Goal: Information Seeking & Learning: Learn about a topic

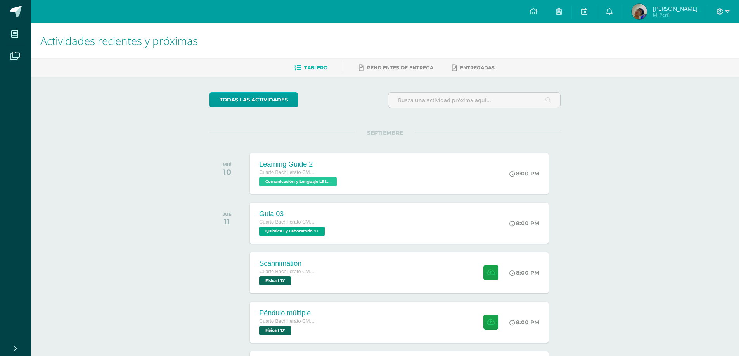
scroll to position [233, 0]
click at [621, 8] on link "6" at bounding box center [609, 11] width 25 height 23
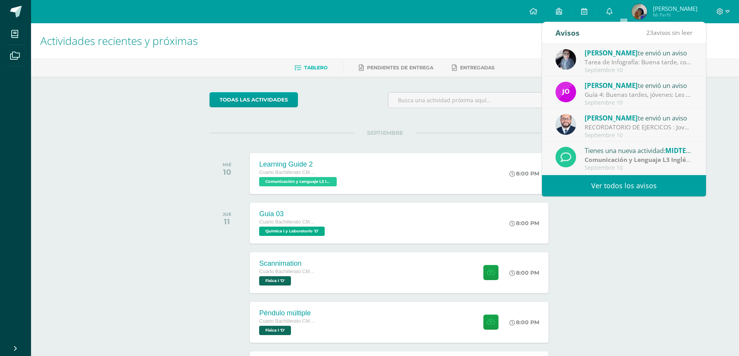
click at [603, 190] on link "Ver todos los avisos" at bounding box center [624, 185] width 164 height 21
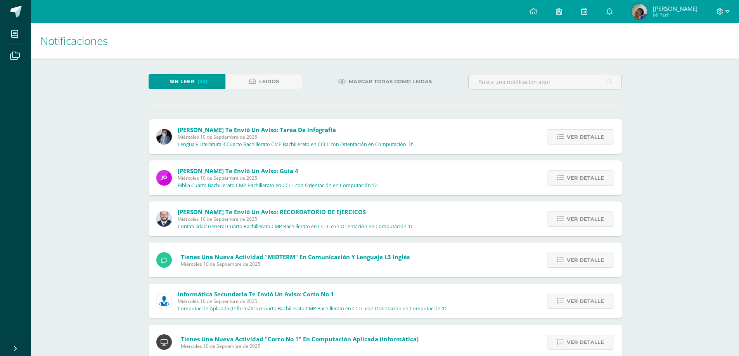
click at [213, 130] on span "[PERSON_NAME] te envió un aviso: Tarea de Infografía" at bounding box center [257, 130] width 158 height 8
click at [573, 127] on div "Ver detalle" at bounding box center [578, 136] width 86 height 35
click at [577, 134] on span "Ver detalle" at bounding box center [584, 137] width 37 height 14
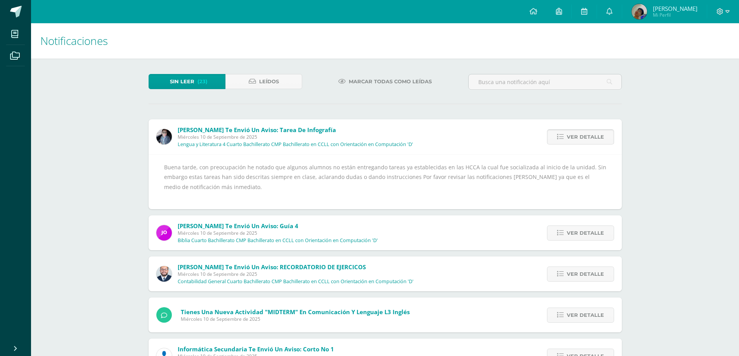
click at [577, 134] on span "Ver detalle" at bounding box center [584, 137] width 37 height 14
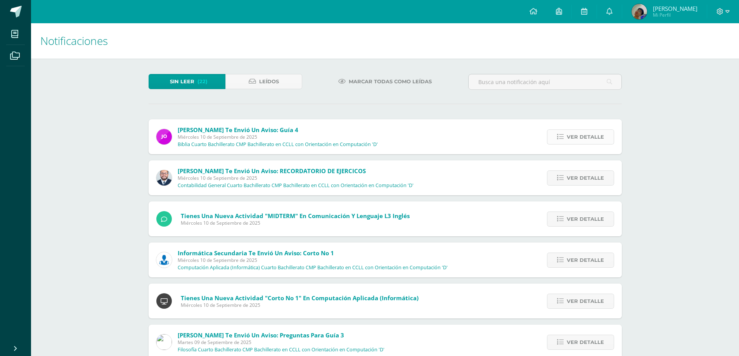
click at [587, 141] on span "Ver detalle" at bounding box center [584, 137] width 37 height 14
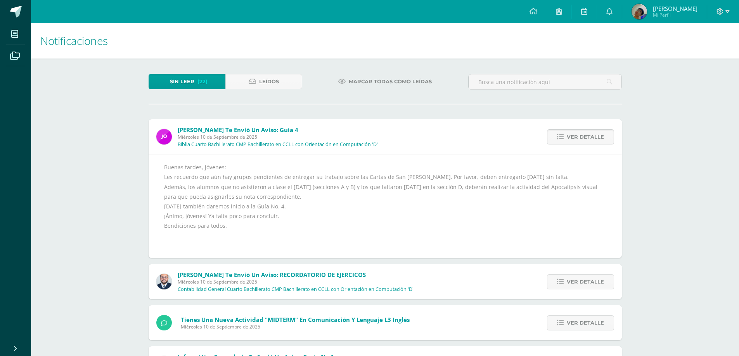
click at [587, 141] on span "Ver detalle" at bounding box center [584, 137] width 37 height 14
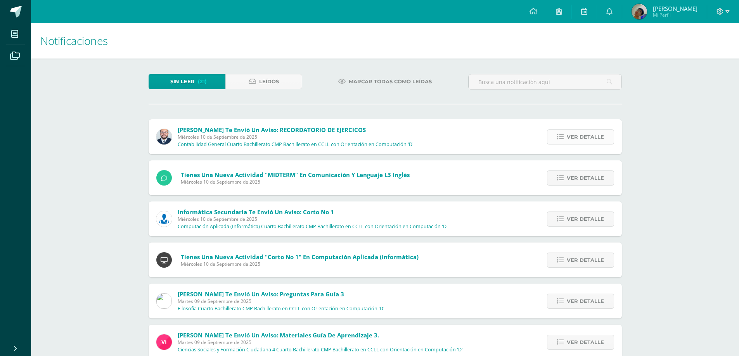
click at [587, 142] on span "Ver detalle" at bounding box center [584, 137] width 37 height 14
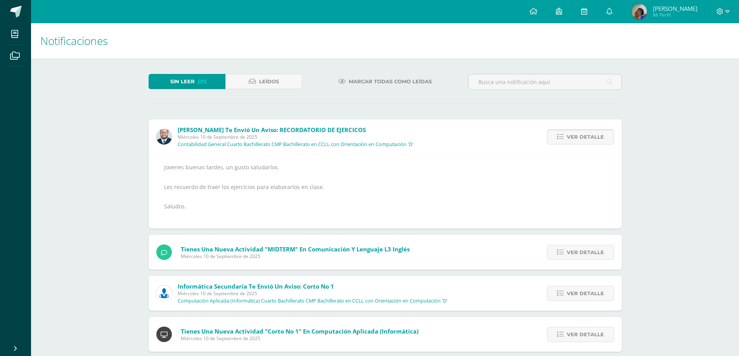
click at [586, 137] on span "Ver detalle" at bounding box center [584, 137] width 37 height 14
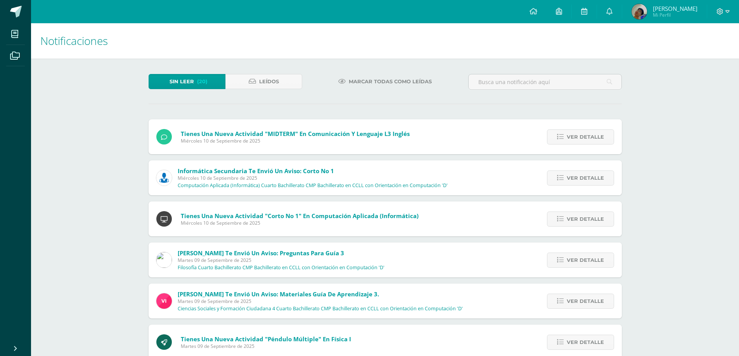
click at [586, 137] on span "Ver detalle" at bounding box center [584, 137] width 37 height 14
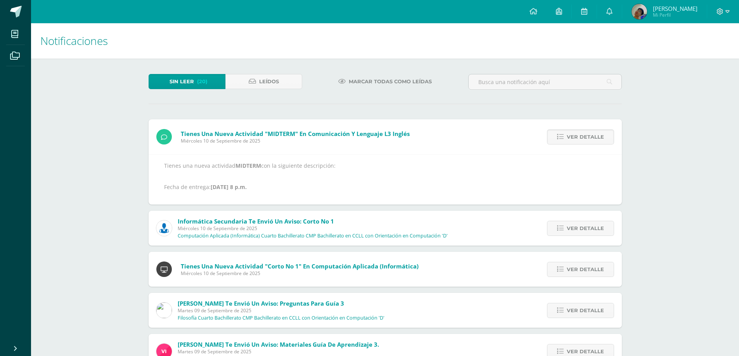
click at [586, 137] on span "Ver detalle" at bounding box center [584, 137] width 37 height 14
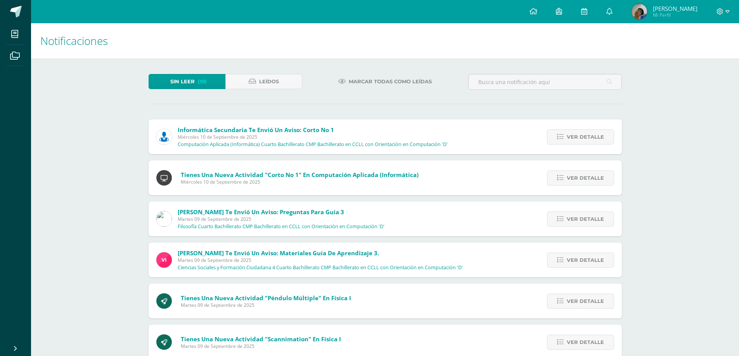
click at [586, 137] on span "Ver detalle" at bounding box center [584, 137] width 37 height 14
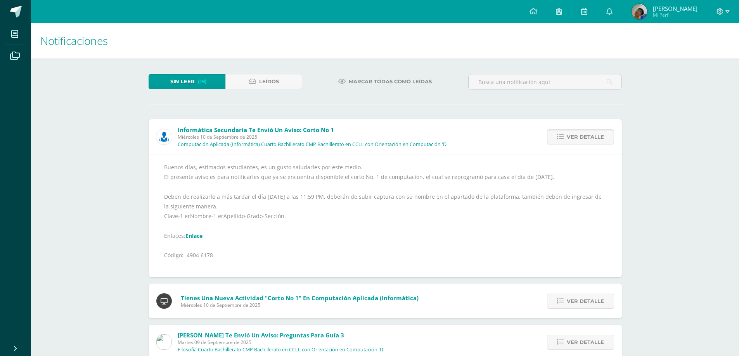
click at [576, 145] on div "Ver detalle" at bounding box center [578, 136] width 86 height 35
click at [571, 142] on span "Ver detalle" at bounding box center [584, 137] width 37 height 14
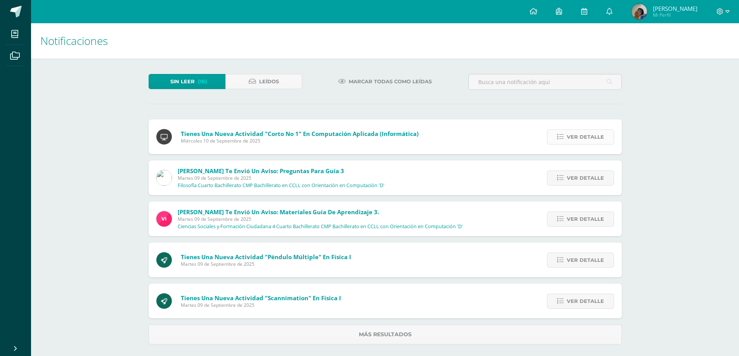
click at [571, 139] on span "Ver detalle" at bounding box center [584, 137] width 37 height 14
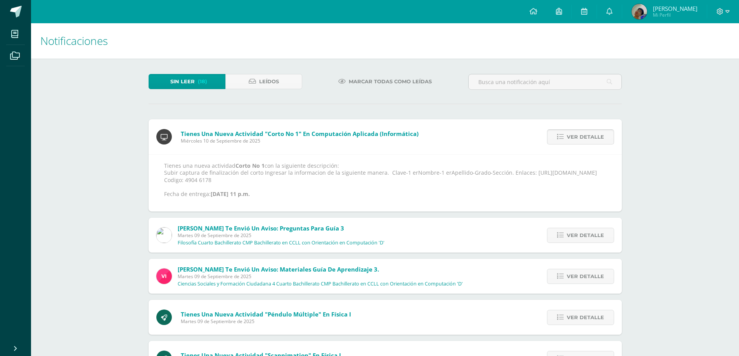
click at [571, 139] on span "Ver detalle" at bounding box center [584, 137] width 37 height 14
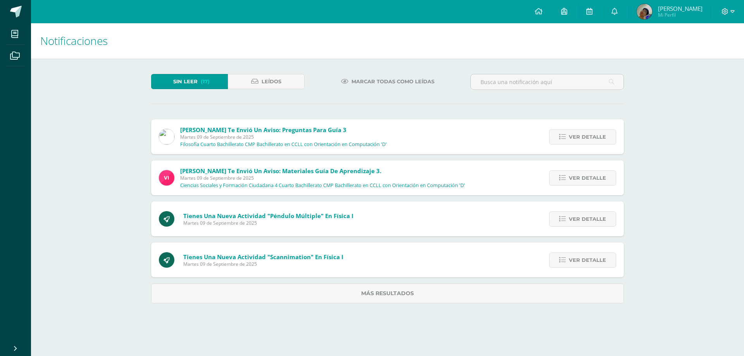
click at [571, 139] on span "Ver detalle" at bounding box center [587, 137] width 37 height 14
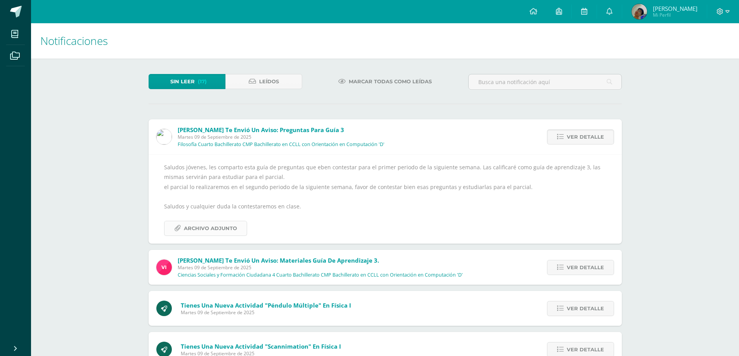
click at [209, 231] on span "Archivo Adjunto" at bounding box center [210, 228] width 53 height 14
click at [582, 137] on span "Ver detalle" at bounding box center [584, 137] width 37 height 14
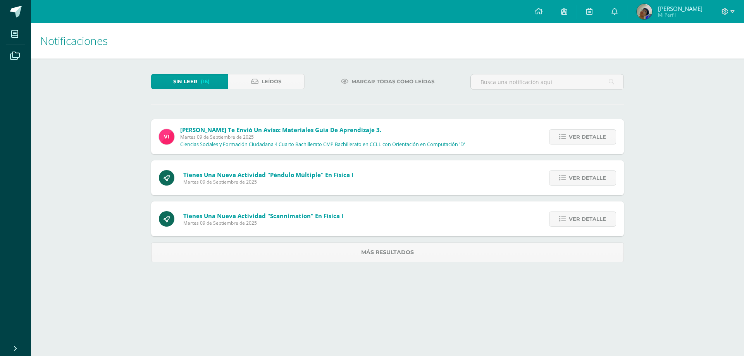
click at [582, 137] on span "Ver detalle" at bounding box center [587, 137] width 37 height 14
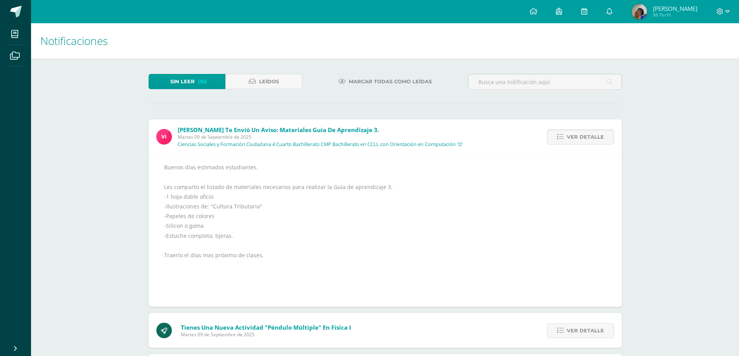
click at [582, 137] on span "Ver detalle" at bounding box center [584, 137] width 37 height 14
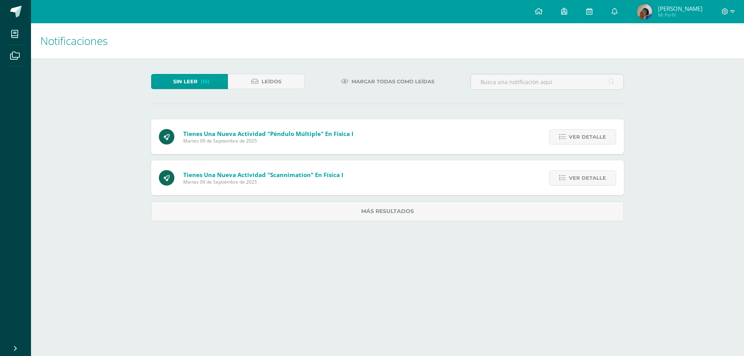
click at [582, 137] on span "Ver detalle" at bounding box center [587, 137] width 37 height 14
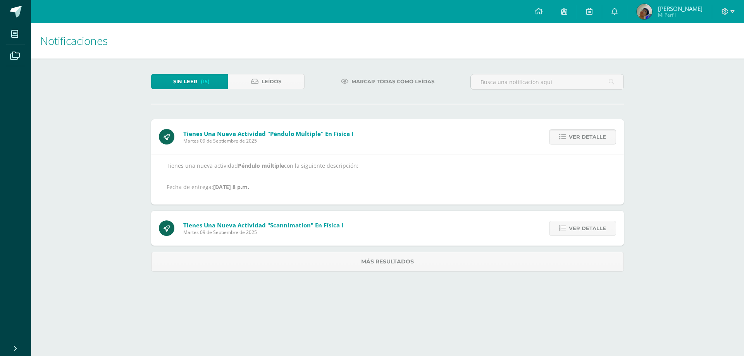
click at [582, 137] on span "Ver detalle" at bounding box center [587, 137] width 37 height 14
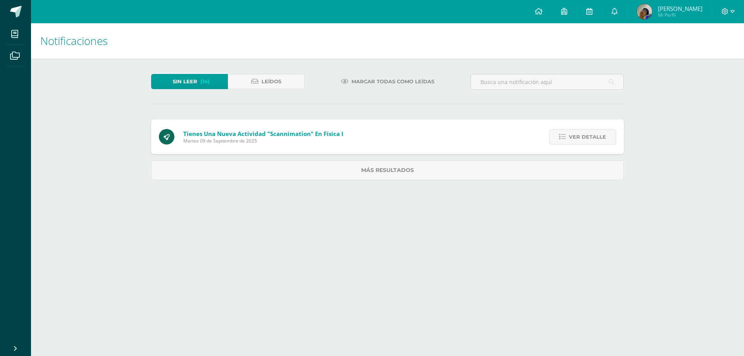
click at [582, 137] on span "Ver detalle" at bounding box center [587, 137] width 37 height 14
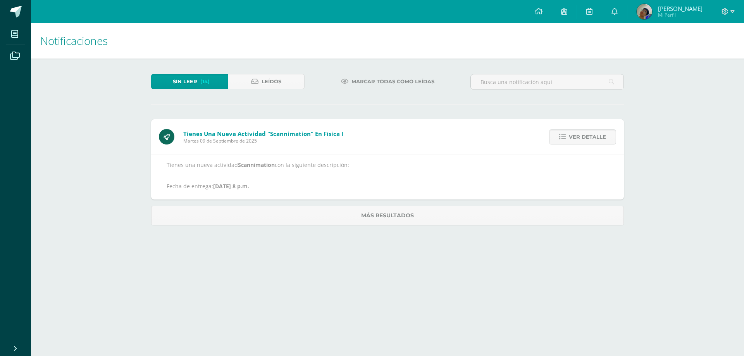
click at [582, 137] on span "Ver detalle" at bounding box center [587, 137] width 37 height 14
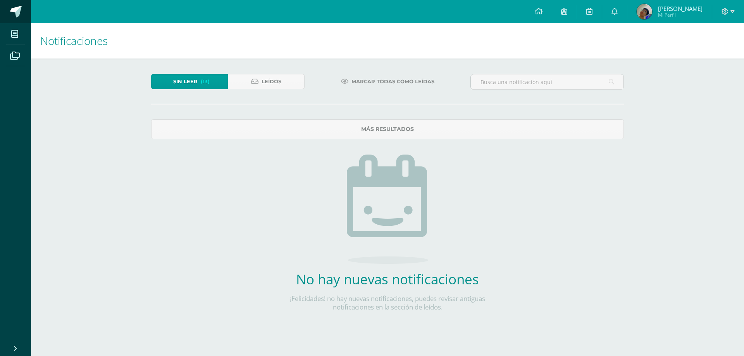
click at [10, 17] on span at bounding box center [16, 12] width 12 height 12
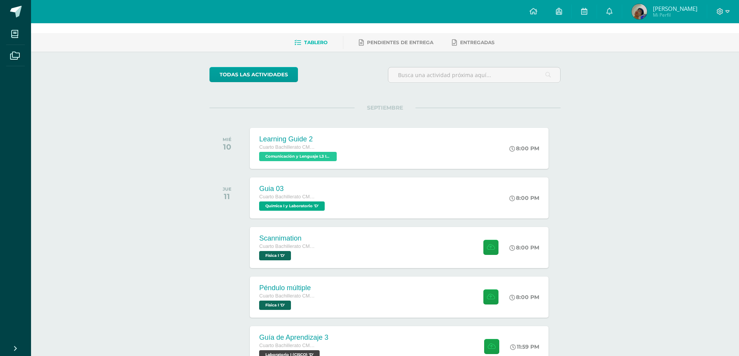
scroll to position [39, 0]
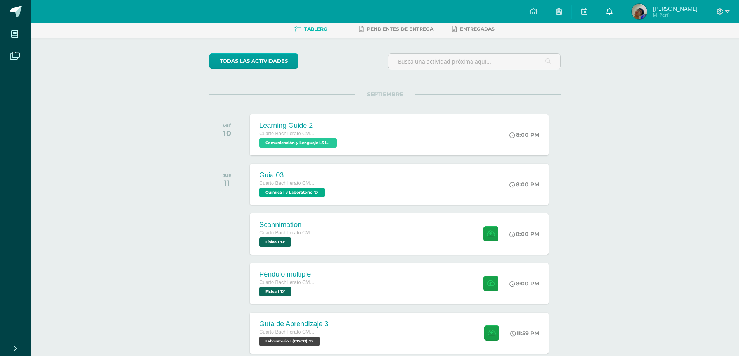
click at [612, 10] on icon at bounding box center [609, 11] width 6 height 7
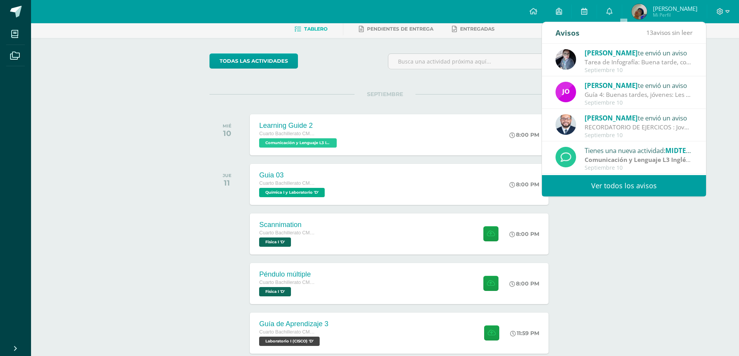
click at [613, 190] on link "Ver todos los avisos" at bounding box center [624, 185] width 164 height 21
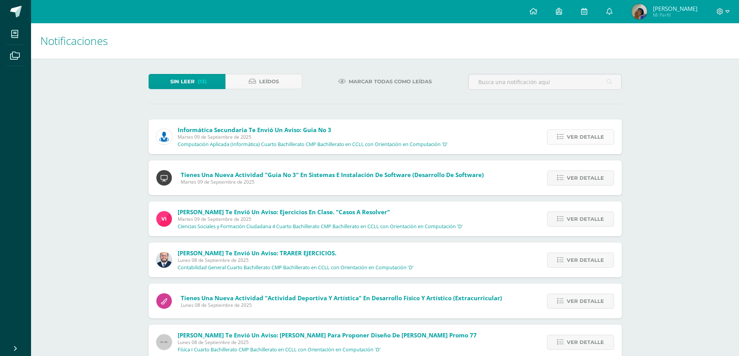
click at [580, 138] on span "Ver detalle" at bounding box center [584, 137] width 37 height 14
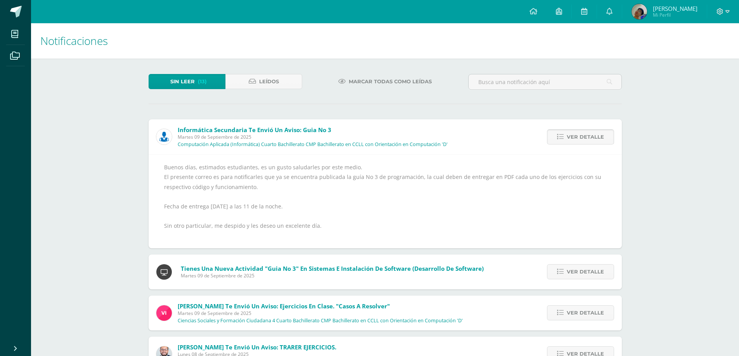
click at [582, 136] on span "Ver detalle" at bounding box center [584, 137] width 37 height 14
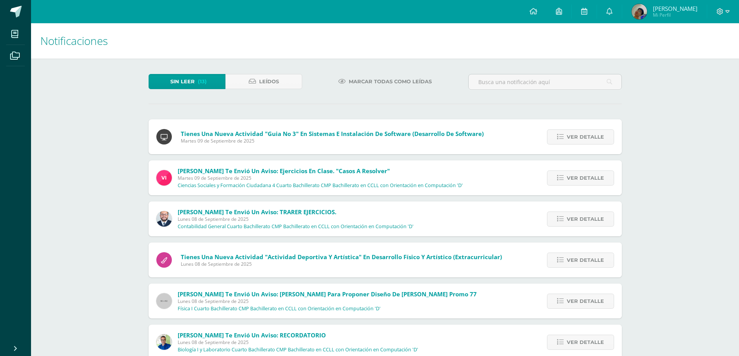
click at [582, 136] on span "Ver detalle" at bounding box center [584, 137] width 37 height 14
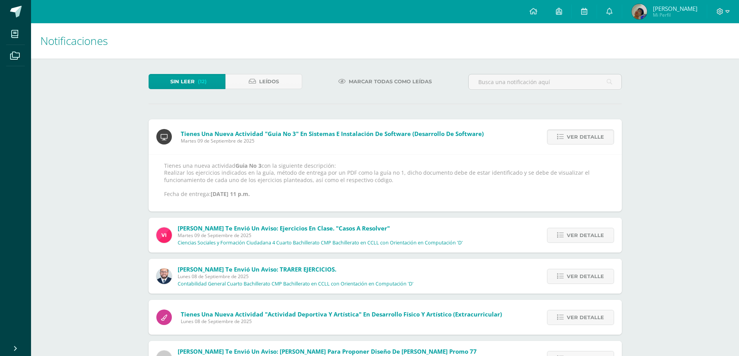
click at [572, 145] on div "Ver detalle" at bounding box center [578, 136] width 86 height 35
click at [571, 142] on span "Ver detalle" at bounding box center [584, 137] width 37 height 14
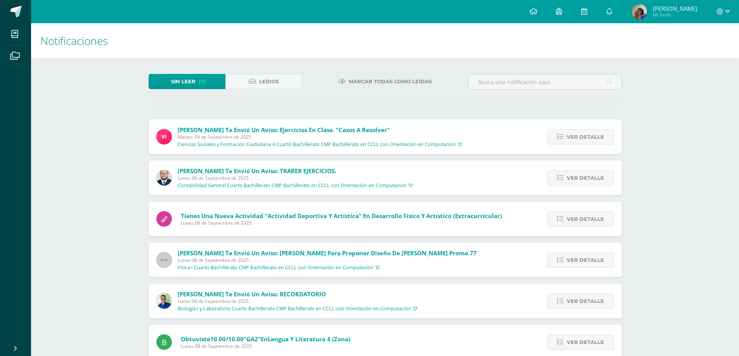
click at [571, 142] on span "Ver detalle" at bounding box center [584, 137] width 37 height 14
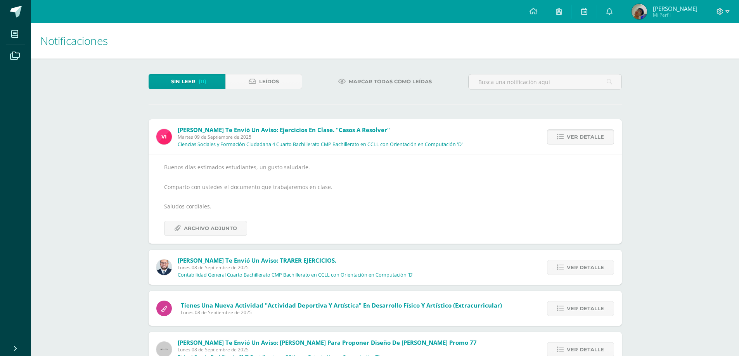
click at [230, 217] on div "Buenos días estimados estudiantes, un gusto saludarle. Comparto con ustedes el …" at bounding box center [385, 199] width 442 height 74
click at [230, 220] on div "Buenos días estimados estudiantes, un gusto saludarle. Comparto con ustedes el …" at bounding box center [385, 199] width 442 height 74
click at [230, 224] on span "Archivo Adjunto" at bounding box center [210, 228] width 53 height 14
click at [583, 133] on span "Ver detalle" at bounding box center [584, 137] width 37 height 14
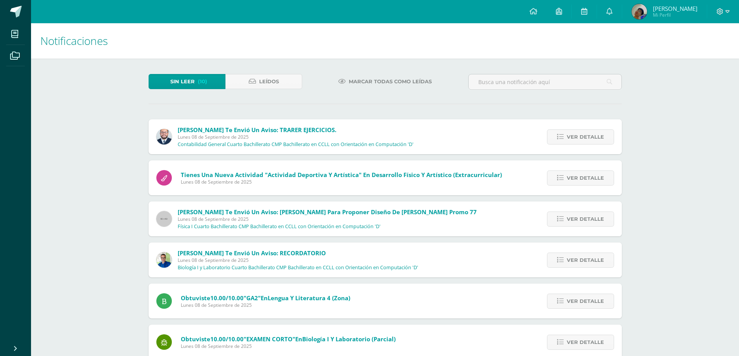
click at [583, 133] on span "Ver detalle" at bounding box center [584, 137] width 37 height 14
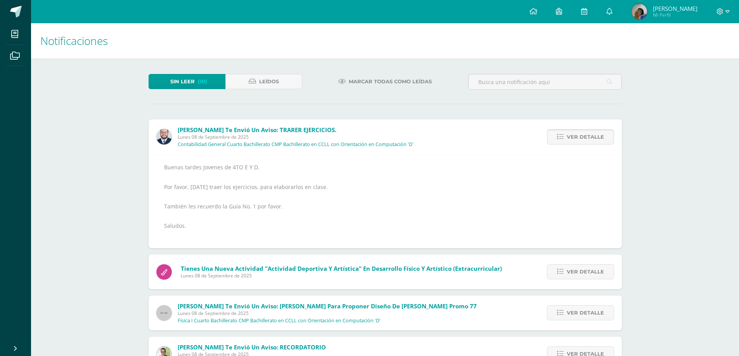
click at [578, 136] on span "Ver detalle" at bounding box center [584, 137] width 37 height 14
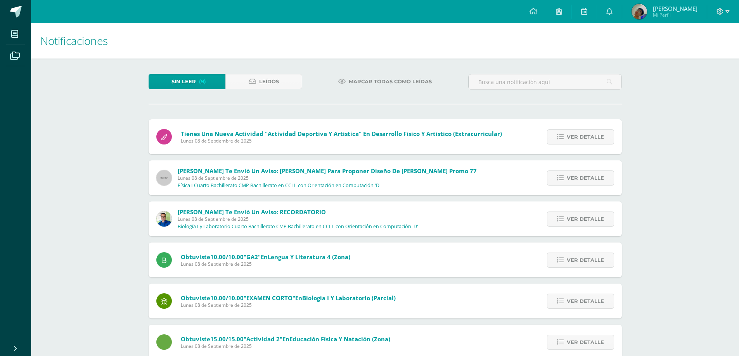
click at [578, 136] on span "Ver detalle" at bounding box center [584, 137] width 37 height 14
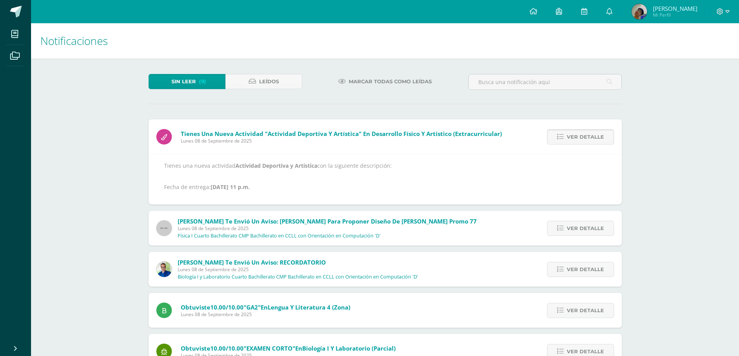
click at [578, 135] on span "Ver detalle" at bounding box center [584, 137] width 37 height 14
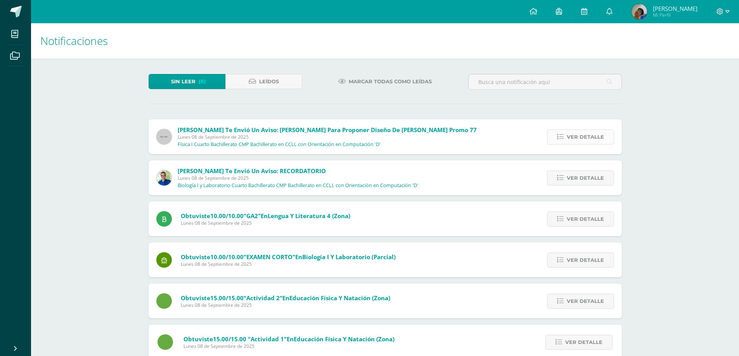
click at [578, 134] on span "Ver detalle" at bounding box center [584, 137] width 37 height 14
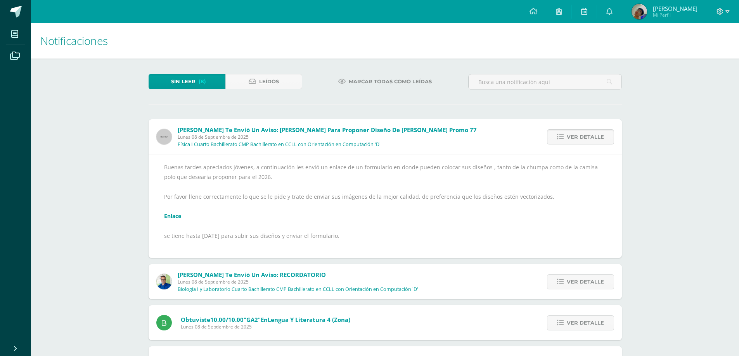
click at [582, 140] on span "Ver detalle" at bounding box center [584, 137] width 37 height 14
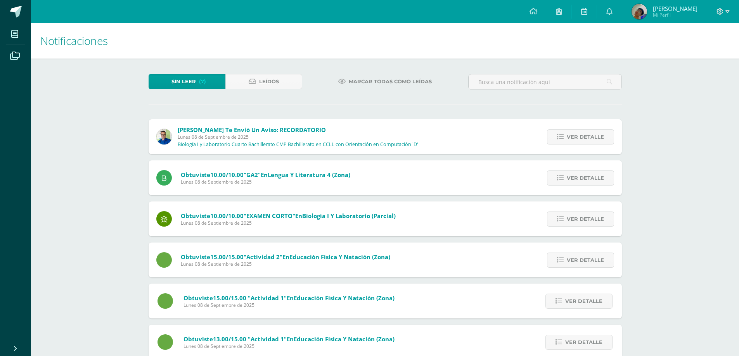
click at [582, 140] on span "Ver detalle" at bounding box center [584, 137] width 37 height 14
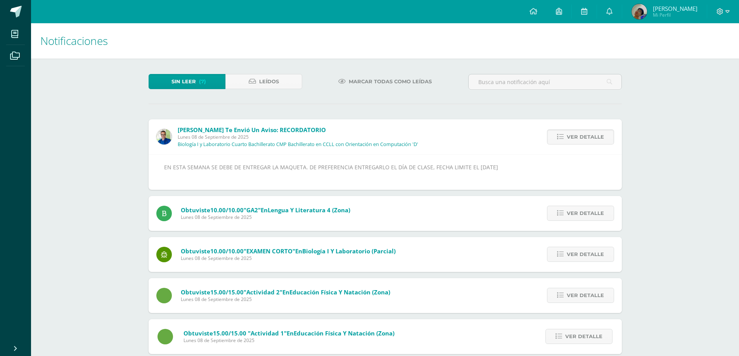
click at [582, 140] on span "Ver detalle" at bounding box center [584, 137] width 37 height 14
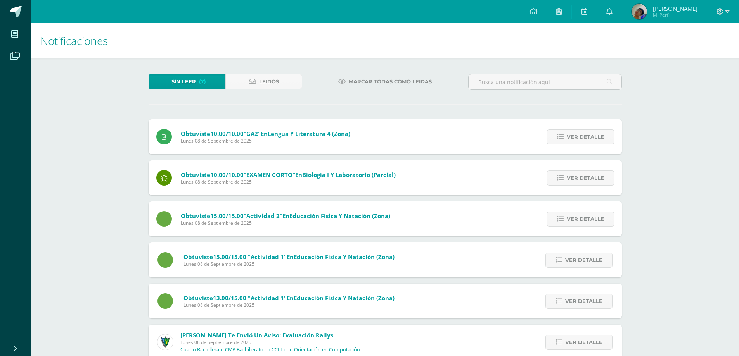
click at [582, 140] on span "Ver detalle" at bounding box center [584, 137] width 37 height 14
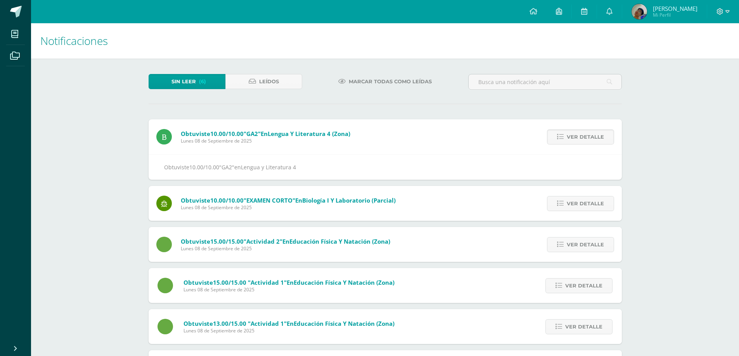
click at [582, 140] on span "Ver detalle" at bounding box center [584, 137] width 37 height 14
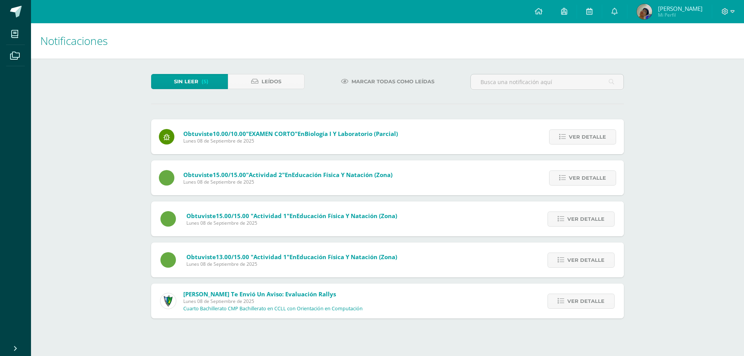
click at [582, 140] on span "Ver detalle" at bounding box center [587, 137] width 37 height 14
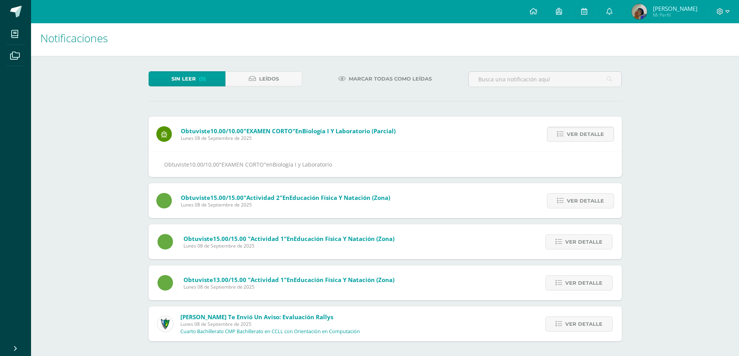
scroll to position [3, 0]
click at [567, 132] on span "Ver detalle" at bounding box center [584, 133] width 37 height 14
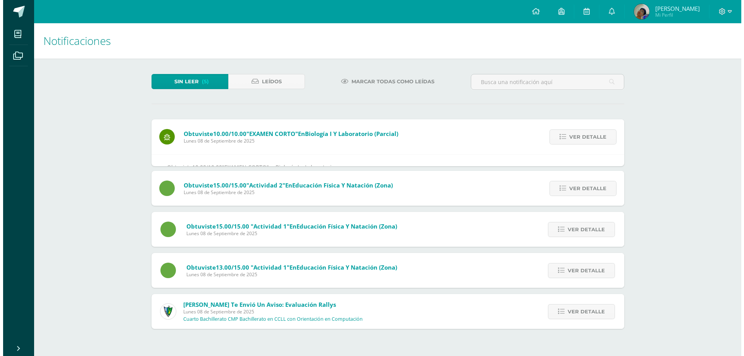
scroll to position [0, 0]
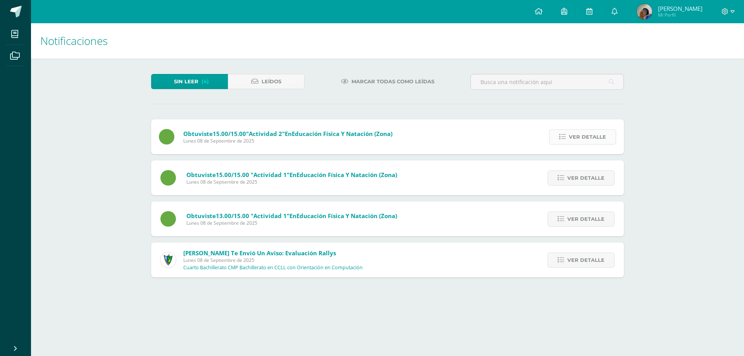
click at [568, 140] on link "Ver detalle" at bounding box center [582, 136] width 67 height 15
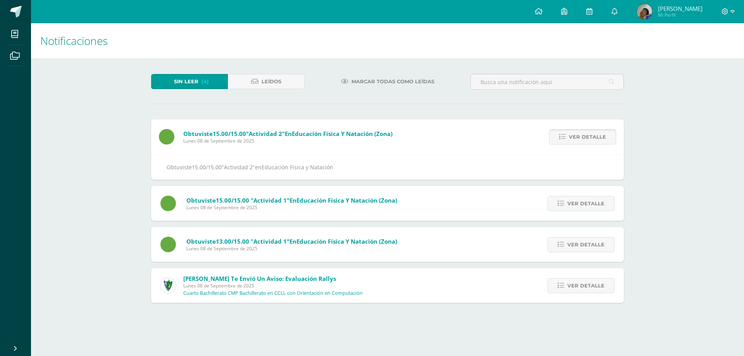
click at [568, 140] on link "Ver detalle" at bounding box center [582, 136] width 67 height 15
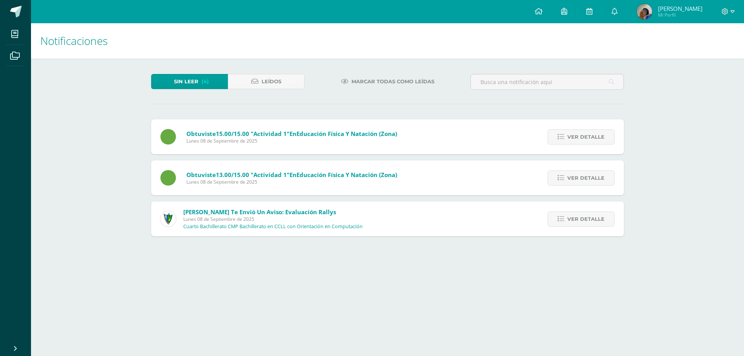
click at [568, 140] on link "Ver detalle" at bounding box center [581, 136] width 67 height 15
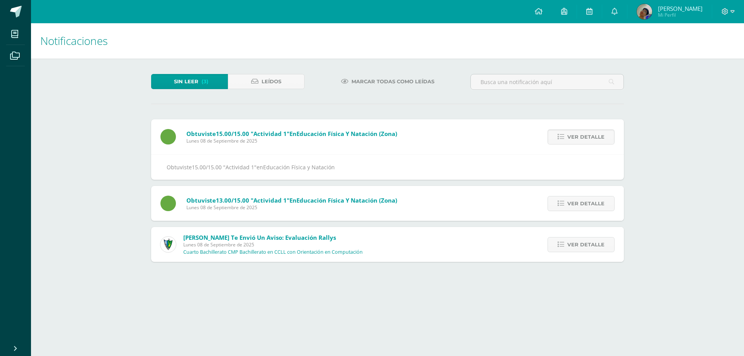
click at [568, 140] on link "Ver detalle" at bounding box center [581, 136] width 67 height 15
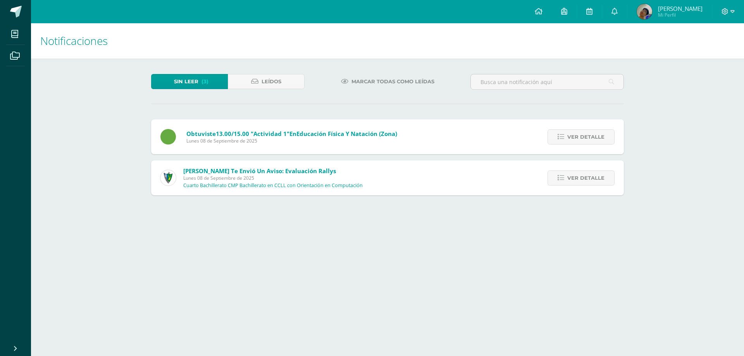
click at [568, 140] on link "Ver detalle" at bounding box center [581, 136] width 67 height 15
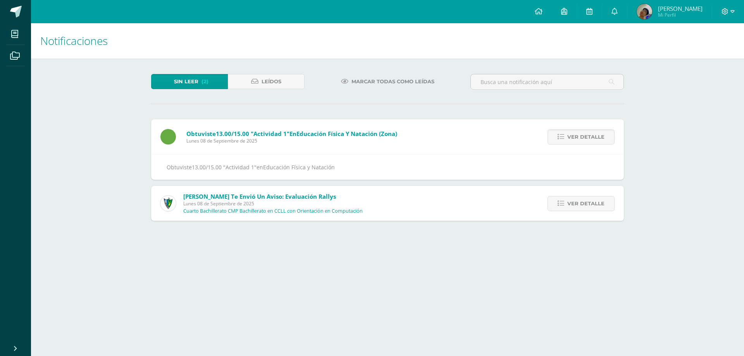
click at [568, 140] on link "Ver detalle" at bounding box center [581, 136] width 67 height 15
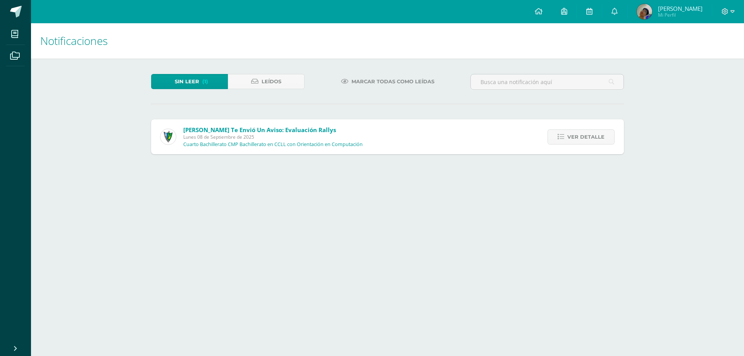
click at [568, 140] on link "Ver detalle" at bounding box center [581, 136] width 67 height 15
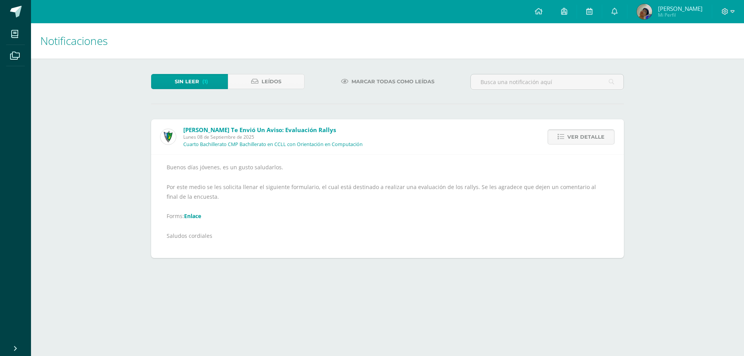
click at [585, 142] on span "Ver detalle" at bounding box center [586, 137] width 37 height 14
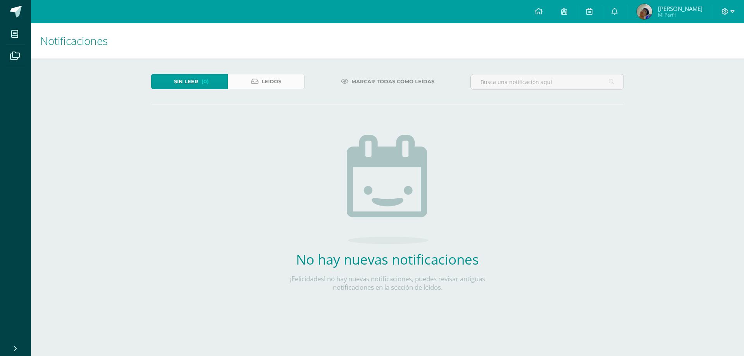
click at [252, 86] on link "Leídos" at bounding box center [266, 81] width 77 height 15
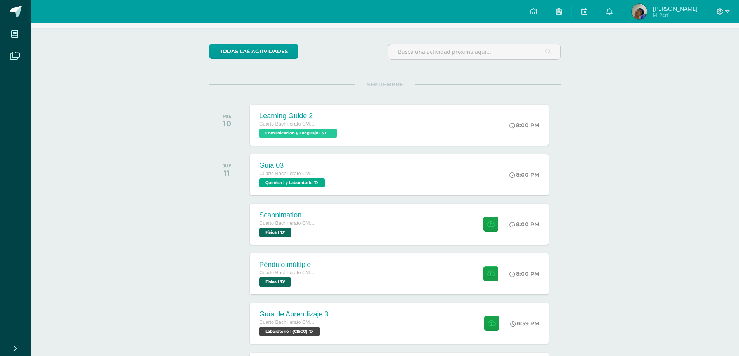
scroll to position [135, 0]
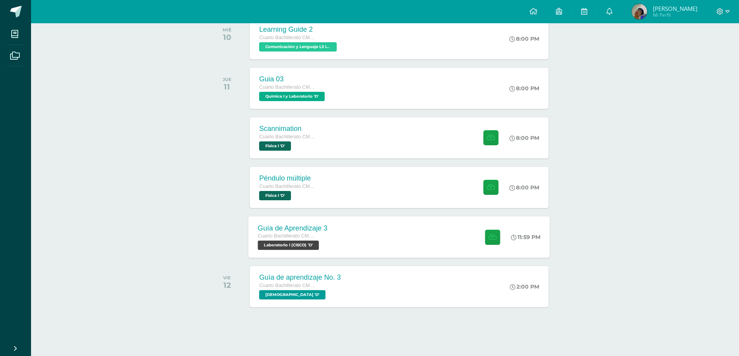
click at [335, 228] on div "Guía de Aprendizaje 3 Cuarto Bachillerato CMP Bachillerato en CCLL con Orientac…" at bounding box center [293, 236] width 88 height 41
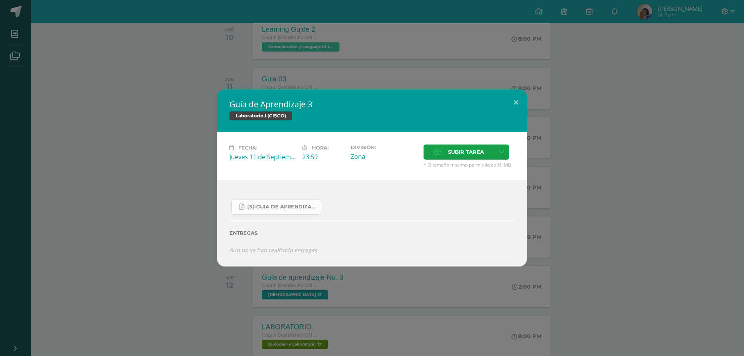
click at [285, 205] on span "[3]-GUIA DE APRENDIZAJE 3 IV BACH CISCO UNIDAD 4.pdf" at bounding box center [282, 207] width 70 height 6
click at [508, 106] on button at bounding box center [516, 103] width 22 height 26
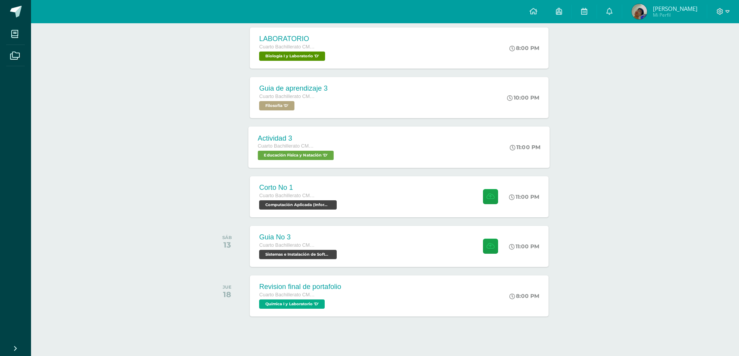
scroll to position [433, 0]
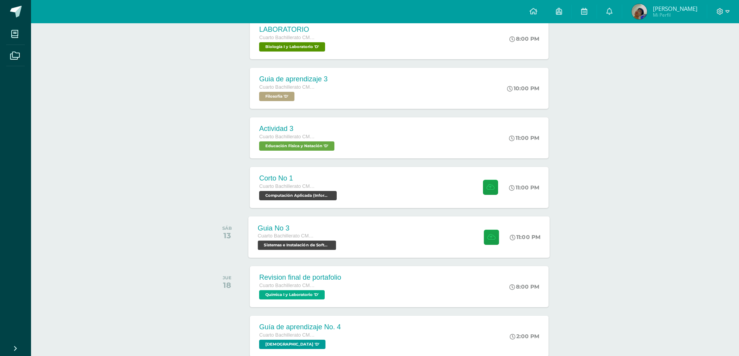
click at [358, 233] on div "Guia No 3 Cuarto Bachillerato CMP Bachillerato en CCLL con Orientación en Compu…" at bounding box center [399, 236] width 301 height 41
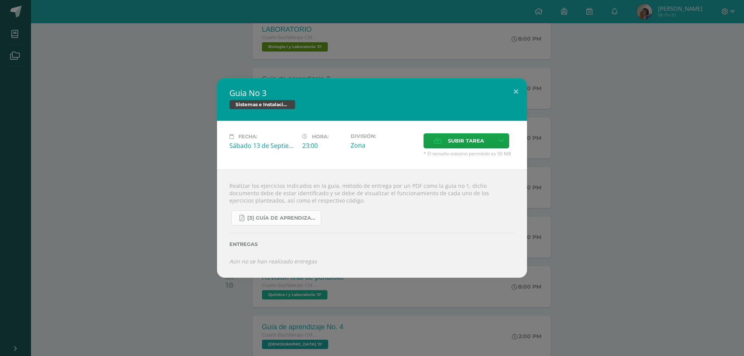
click at [283, 224] on link "[3] Guía de Aprendizaje - Sistemas e Instalación de Software.pdf" at bounding box center [276, 218] width 90 height 15
click at [521, 99] on button at bounding box center [516, 91] width 22 height 26
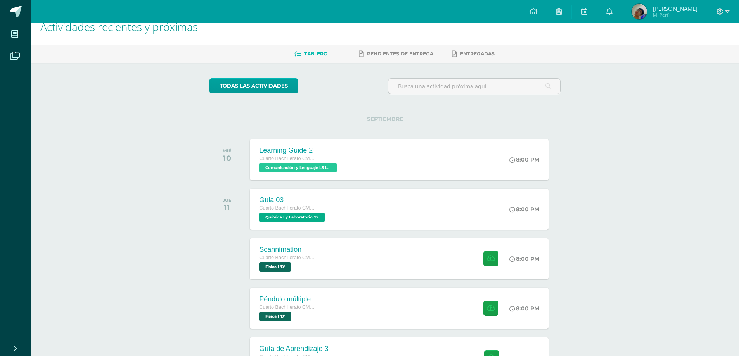
scroll to position [0, 0]
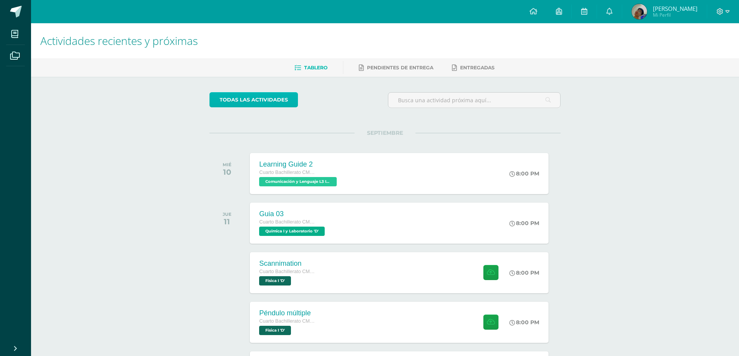
click at [259, 107] on link "todas las Actividades" at bounding box center [253, 99] width 88 height 15
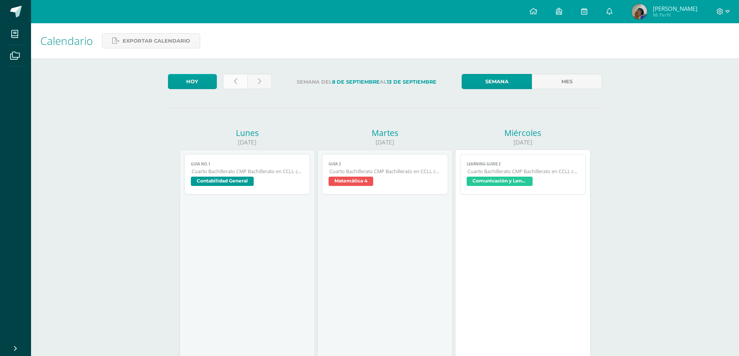
click at [236, 79] on icon at bounding box center [235, 81] width 3 height 7
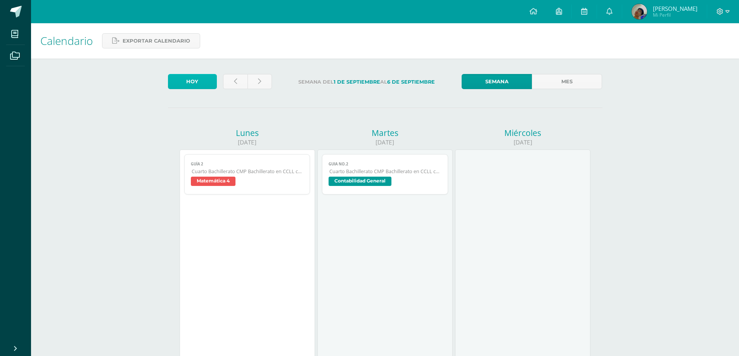
click at [178, 80] on link "Hoy" at bounding box center [192, 81] width 49 height 15
click at [162, 43] on span "Exportar calendario" at bounding box center [156, 41] width 67 height 14
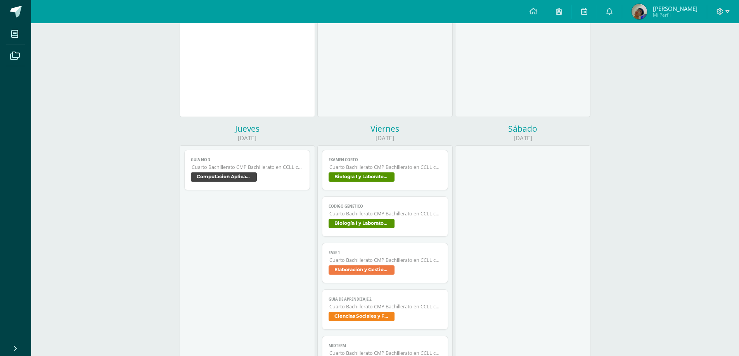
scroll to position [465, 0]
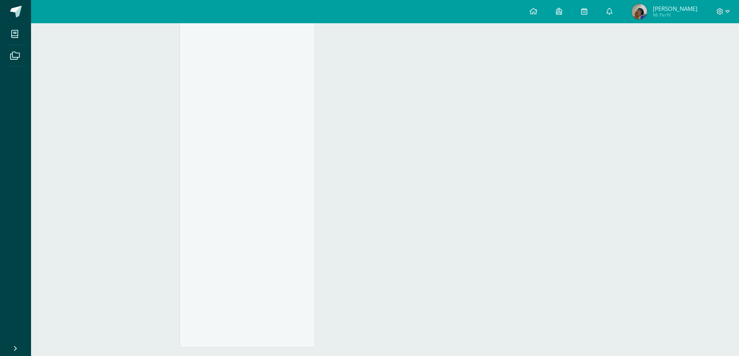
scroll to position [971, 0]
click at [22, 13] on link at bounding box center [15, 11] width 31 height 23
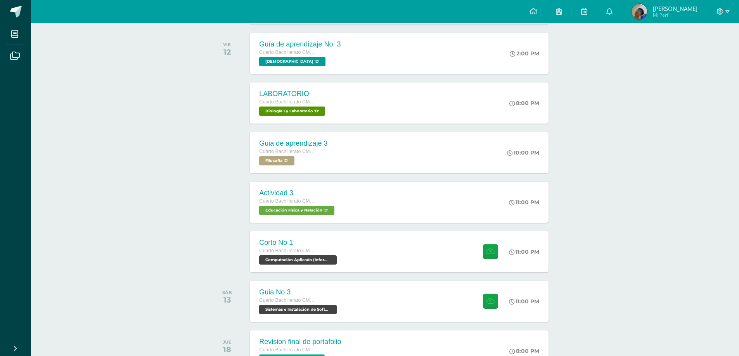
scroll to position [445, 0]
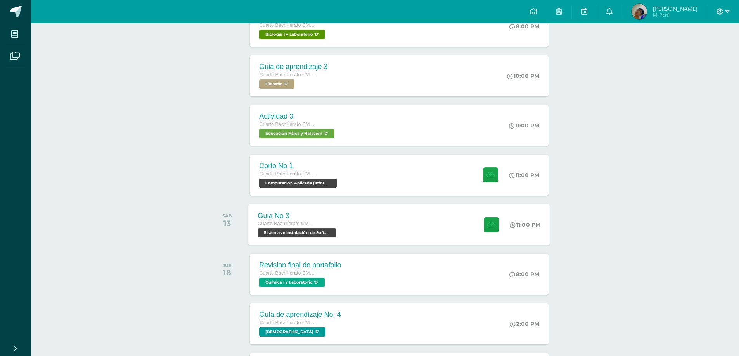
click at [391, 224] on div "Guia No 3 Cuarto Bachillerato CMP Bachillerato en CCLL con Orientación en Compu…" at bounding box center [399, 224] width 301 height 41
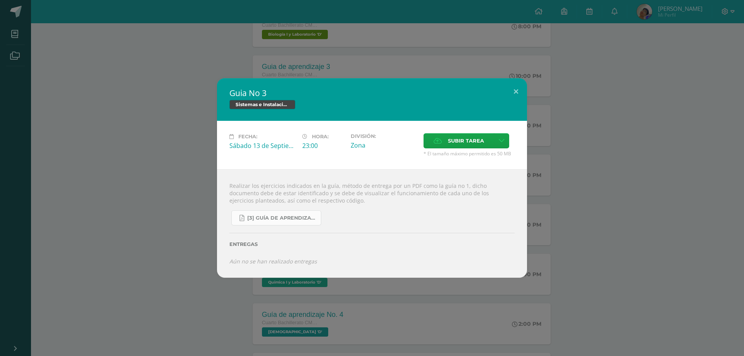
click at [287, 216] on span "[3] Guía de Aprendizaje - Sistemas e Instalación de Software.pdf" at bounding box center [282, 218] width 70 height 6
click at [598, 188] on div "Guia No 3 Sistemas e Instalación de Software (Desarrollo de Software) Fecha: Sá…" at bounding box center [372, 177] width 738 height 199
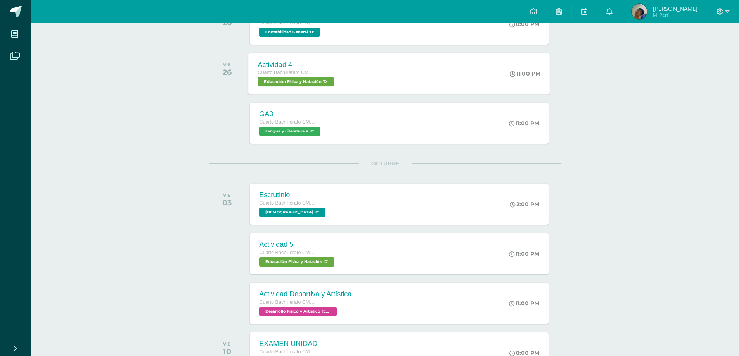
scroll to position [833, 0]
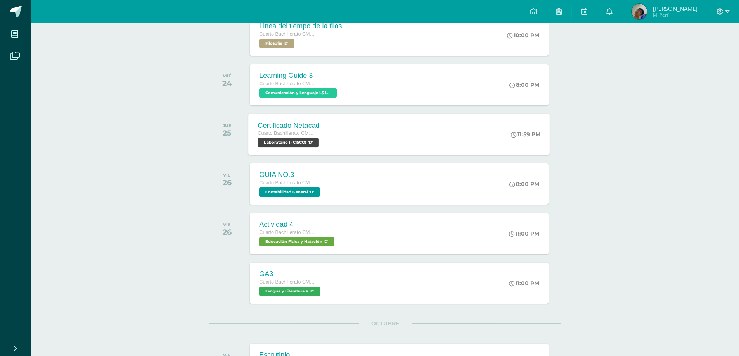
click at [387, 136] on div "Certificado Netacad Cuarto Bachillerato CMP Bachillerato en CCLL con Orientació…" at bounding box center [399, 134] width 301 height 41
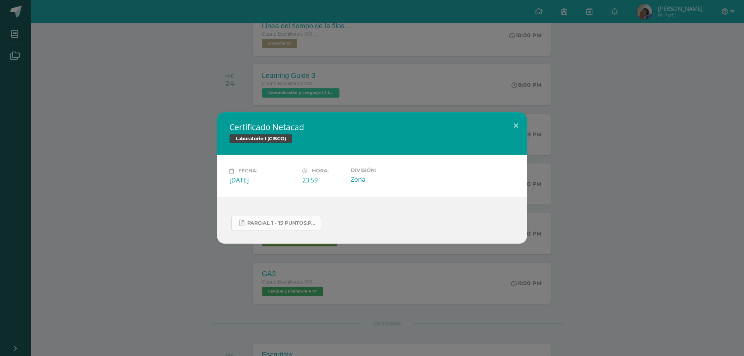
click at [256, 222] on span "Parcial 1 - 15 Puntos.pdf" at bounding box center [282, 223] width 70 height 6
click at [515, 130] on button at bounding box center [516, 125] width 22 height 26
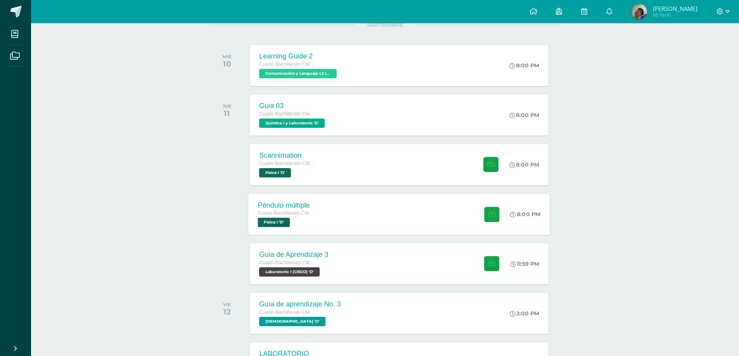
scroll to position [155, 0]
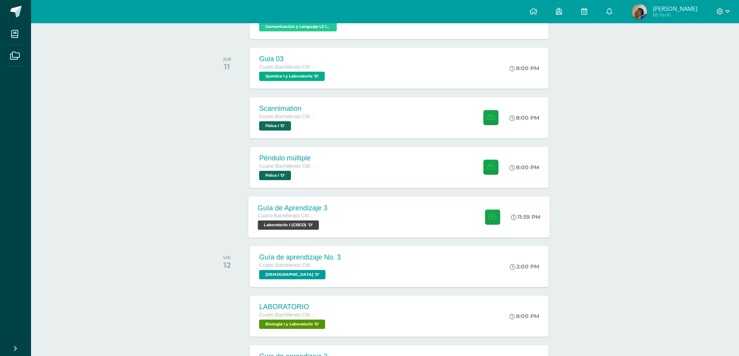
click at [388, 221] on div "Guía de Aprendizaje 3 Cuarto Bachillerato CMP Bachillerato en CCLL con Orientac…" at bounding box center [399, 216] width 301 height 41
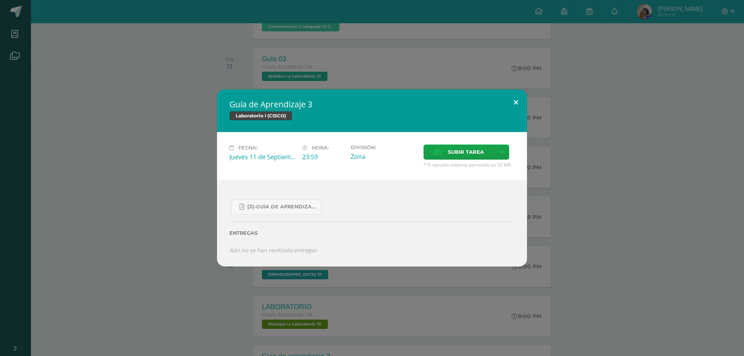
click at [517, 105] on button at bounding box center [516, 103] width 22 height 26
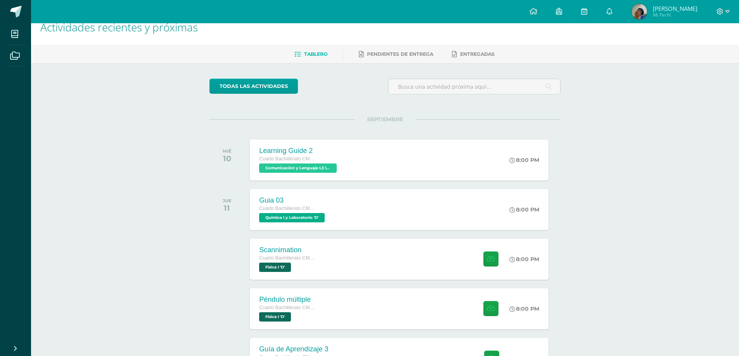
scroll to position [0, 0]
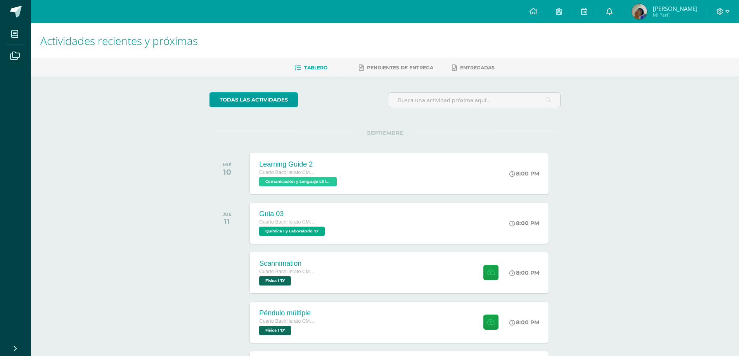
click at [612, 12] on icon at bounding box center [609, 11] width 6 height 7
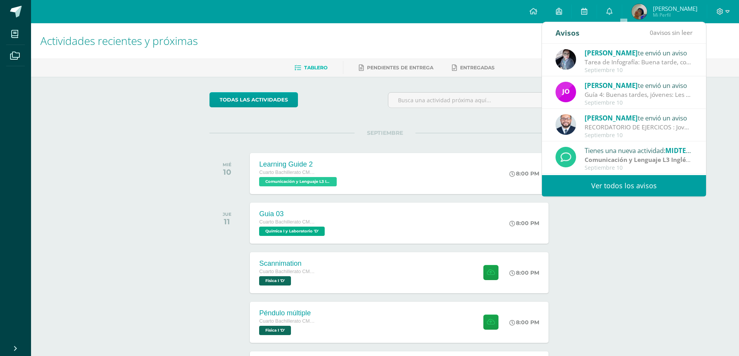
click at [284, 26] on h1 "Actividades recientes y próximas" at bounding box center [384, 40] width 689 height 35
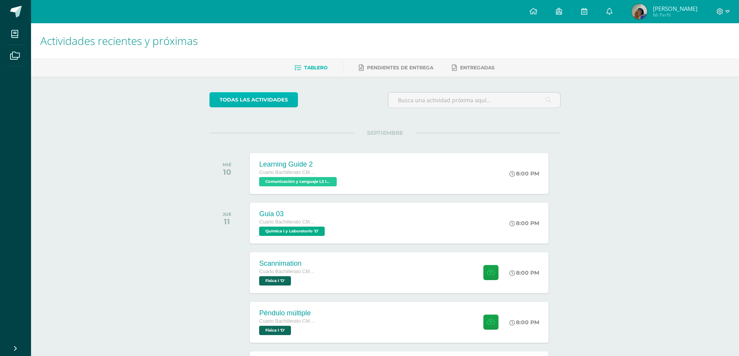
click at [252, 102] on link "todas las Actividades" at bounding box center [253, 99] width 88 height 15
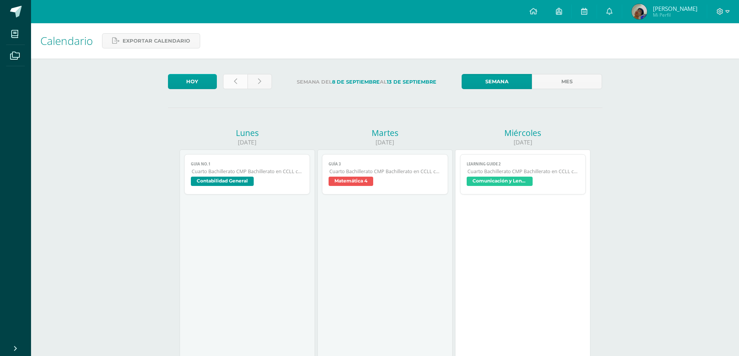
click at [234, 84] on icon at bounding box center [235, 81] width 3 height 7
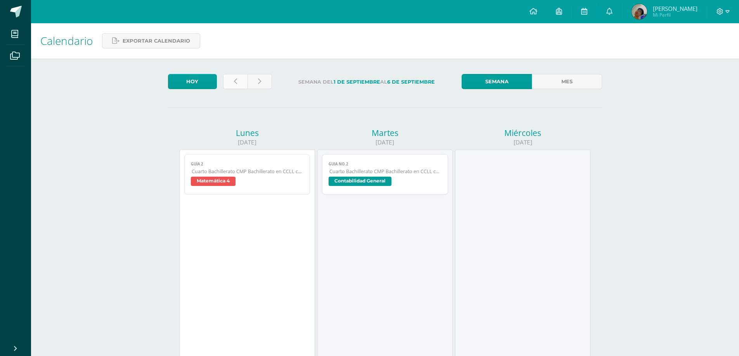
click at [245, 84] on link at bounding box center [235, 81] width 24 height 15
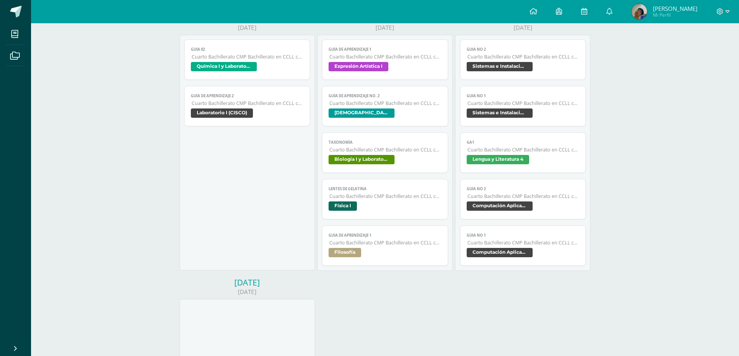
scroll to position [310, 0]
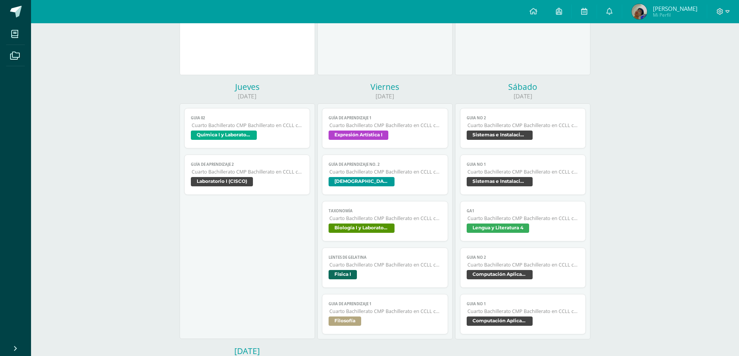
click at [271, 168] on link "Guía de Aprendizaje 2 Cuarto Bachillerato CMP Bachillerato en CCLL con Orientac…" at bounding box center [247, 175] width 126 height 40
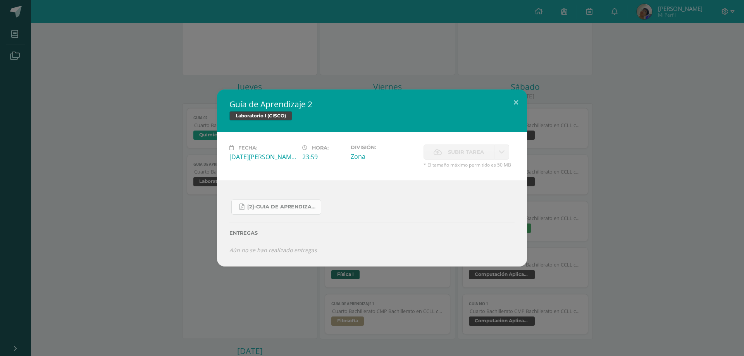
click at [300, 211] on link "[2]-GUIA DE APRENDIZAJE 2 IV [PERSON_NAME] CISCO UNIDAD 4.pdf" at bounding box center [276, 207] width 90 height 15
click at [516, 102] on button at bounding box center [516, 103] width 22 height 26
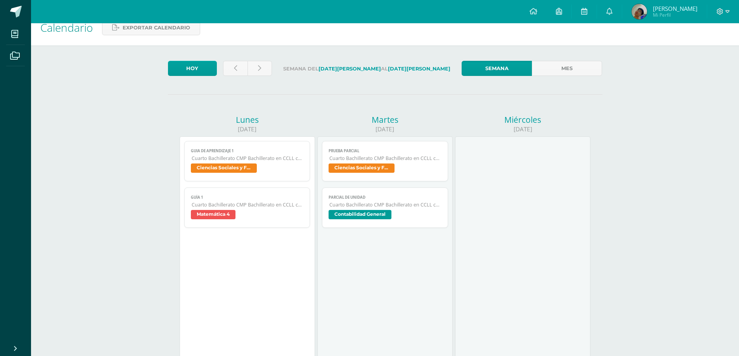
scroll to position [0, 0]
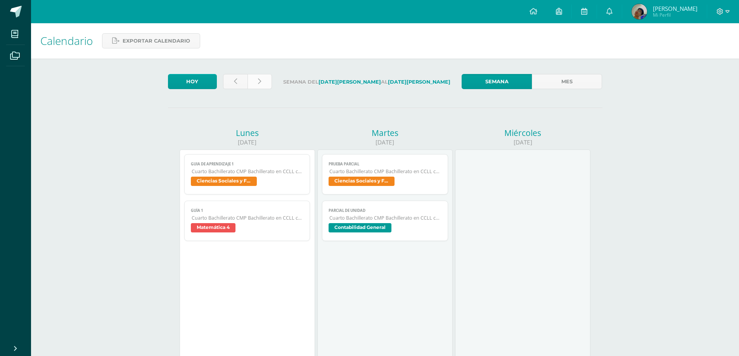
click at [256, 82] on link at bounding box center [259, 81] width 24 height 15
